Goal: Task Accomplishment & Management: Manage account settings

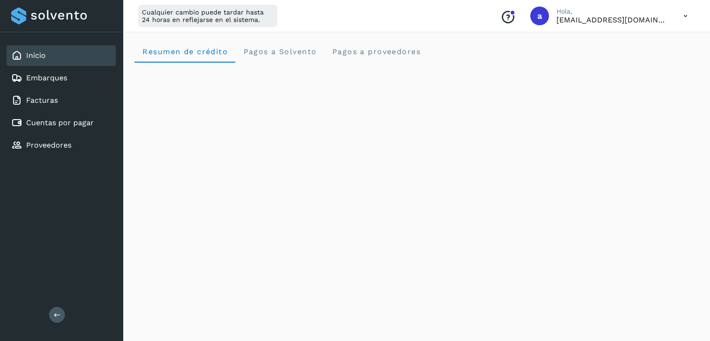
scroll to position [149, 0]
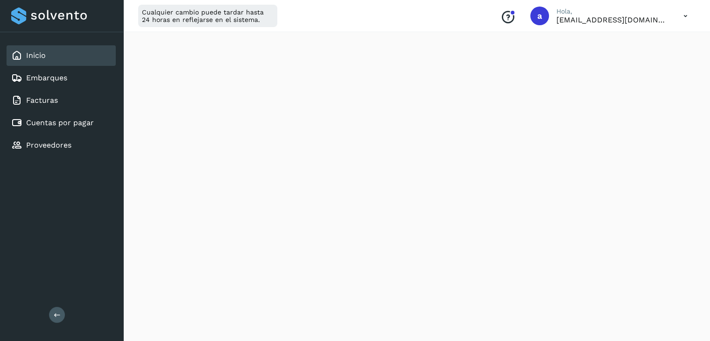
click at [689, 14] on icon at bounding box center [685, 16] width 19 height 19
click at [618, 67] on div "Cerrar sesión" at bounding box center [639, 60] width 111 height 18
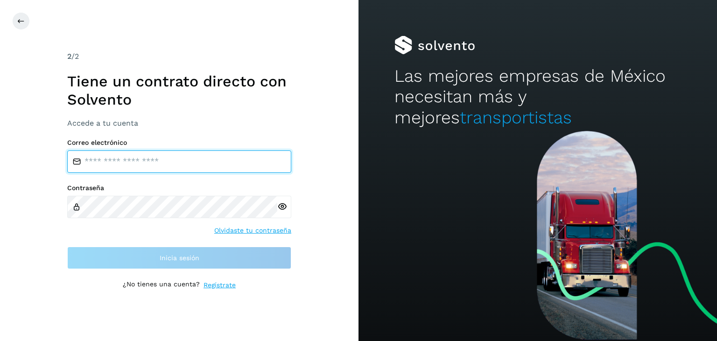
click at [265, 166] on input "email" at bounding box center [179, 161] width 224 height 22
type input "**********"
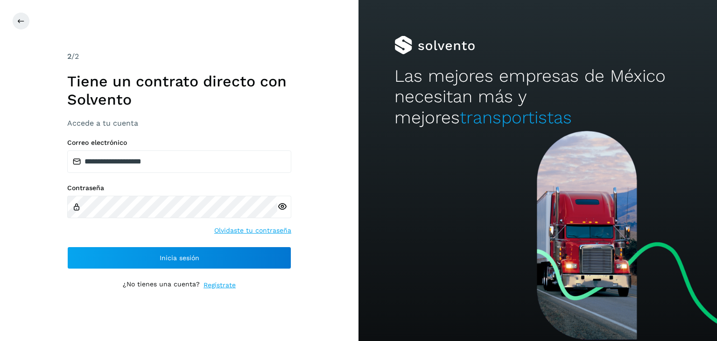
click at [279, 210] on icon at bounding box center [282, 207] width 10 height 10
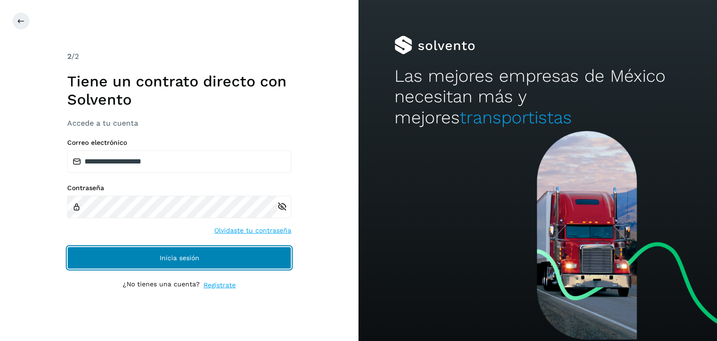
click at [223, 249] on button "Inicia sesión" at bounding box center [179, 258] width 224 height 22
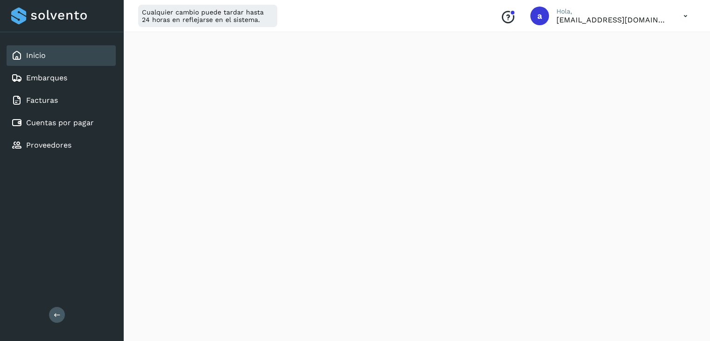
scroll to position [70, 0]
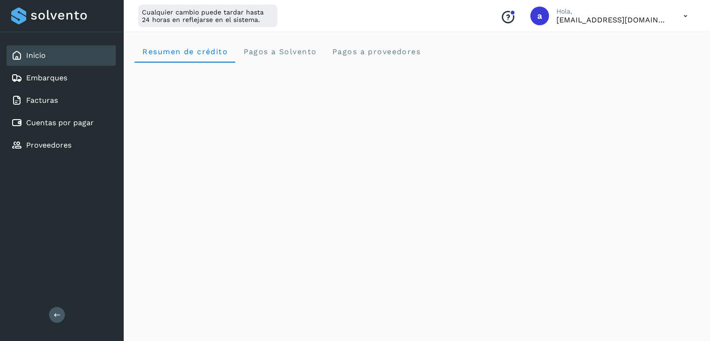
click at [687, 19] on icon at bounding box center [685, 16] width 19 height 19
click at [616, 58] on div "Cerrar sesión" at bounding box center [639, 60] width 111 height 18
